Goal: Navigation & Orientation: Find specific page/section

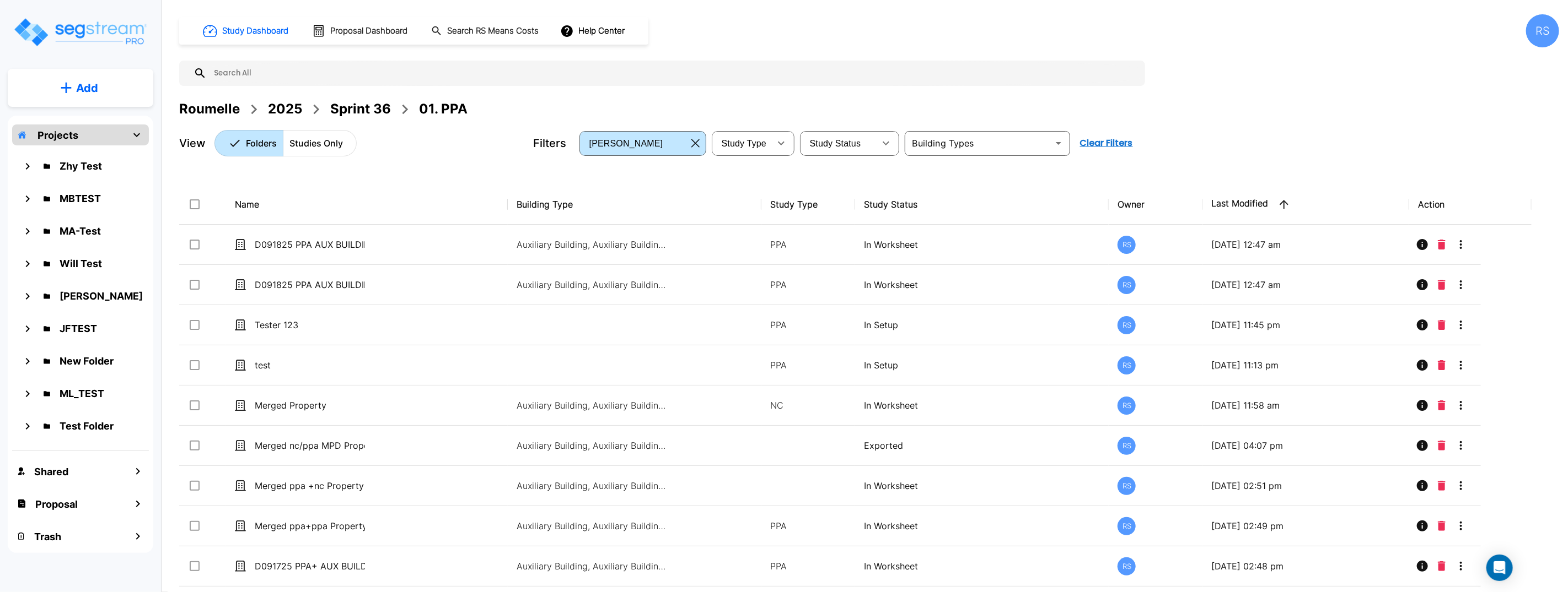
scroll to position [1, 0]
click at [1529, 34] on div "RS" at bounding box center [1542, 31] width 33 height 33
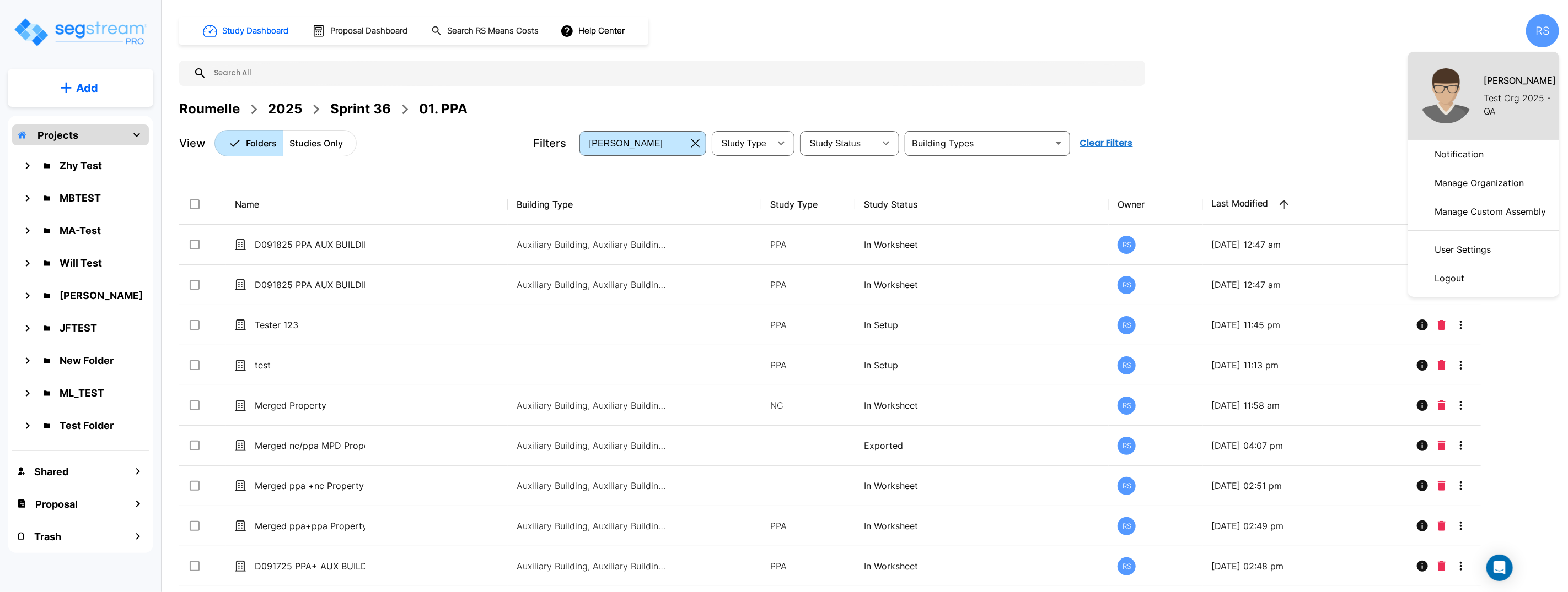
click at [1492, 100] on p "Test Org 2025 - QA" at bounding box center [1522, 104] width 76 height 26
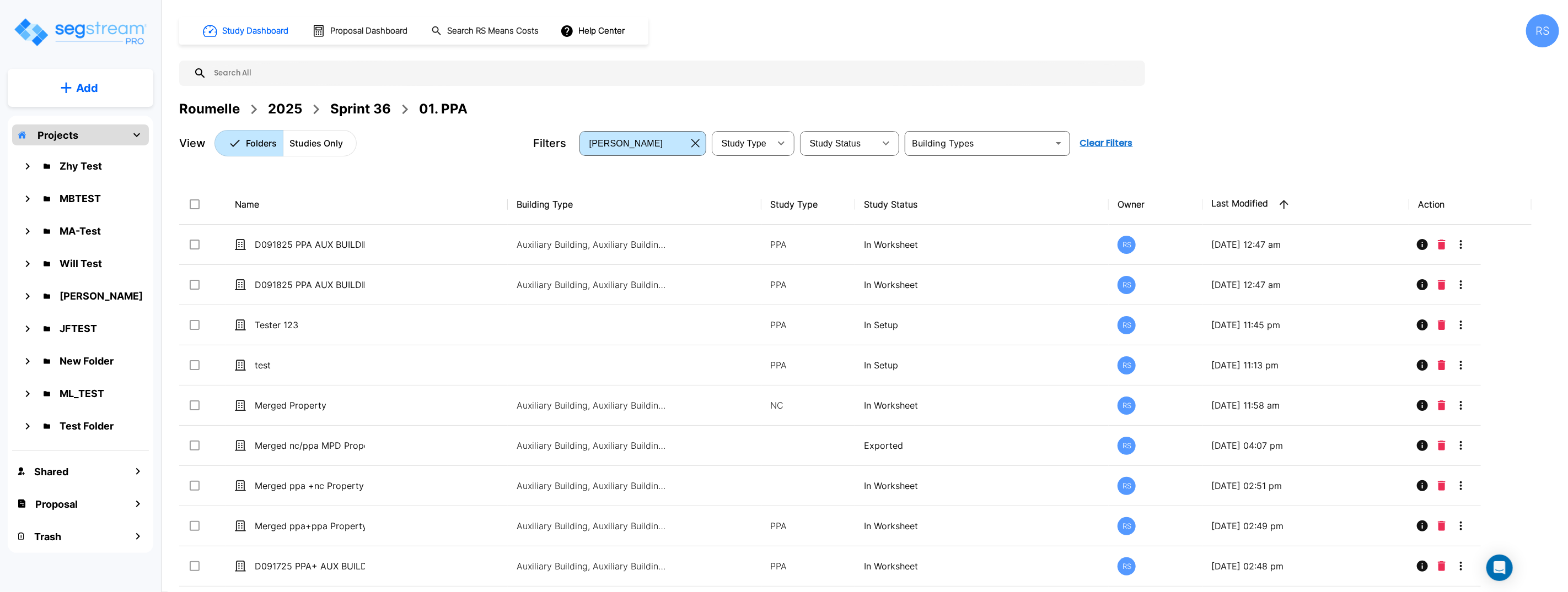
click at [65, 14] on div "Add Projects Zhy Test MBTEST MA-Test Will Test Emmanuel QA JFTEST New Folder ML…" at bounding box center [80, 280] width 161 height 561
drag, startPoint x: 37, startPoint y: 7, endPoint x: 1393, endPoint y: 111, distance: 1360.0
click at [1509, 247] on div "Add Projects Zhy Test MBTEST MA-Test Will Test Emmanuel QA JFTEST New Folder ML…" at bounding box center [784, 296] width 1568 height 592
